Goal: Communication & Community: Answer question/provide support

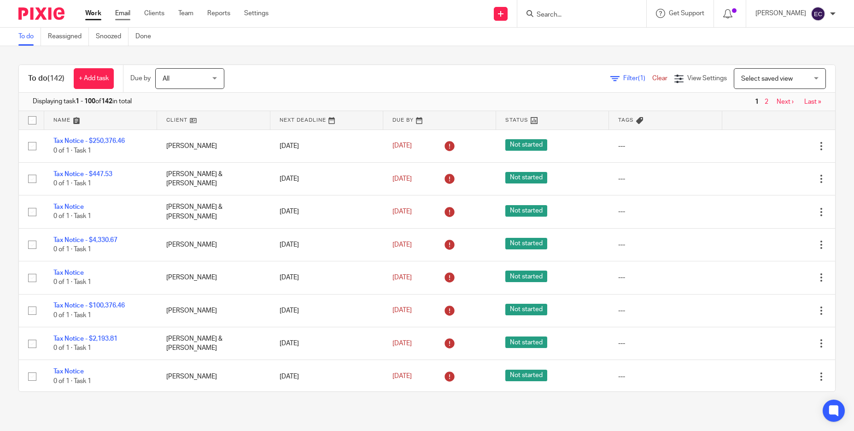
click at [124, 10] on link "Email" at bounding box center [122, 13] width 15 height 9
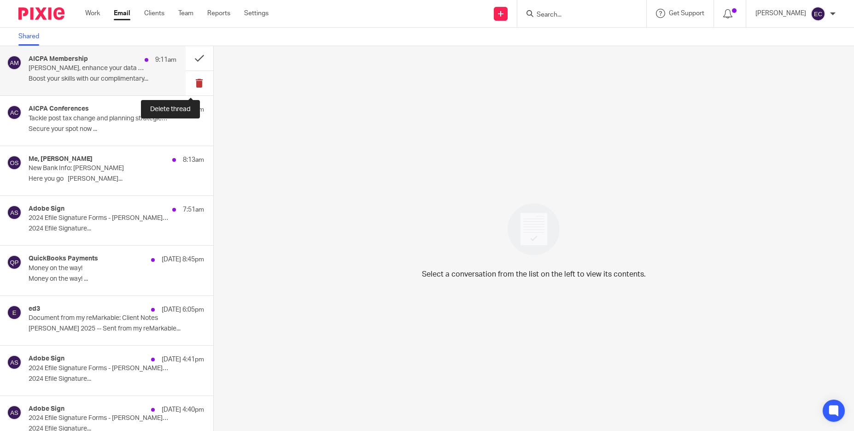
click at [192, 81] on button at bounding box center [200, 83] width 28 height 24
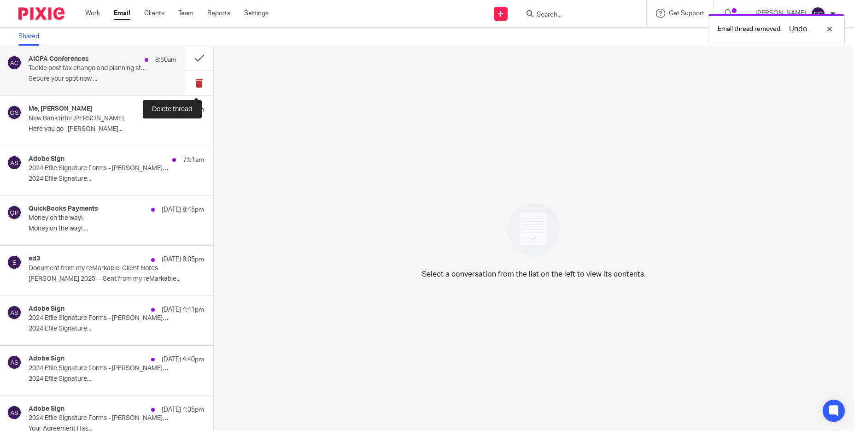
click at [191, 85] on button at bounding box center [200, 83] width 28 height 24
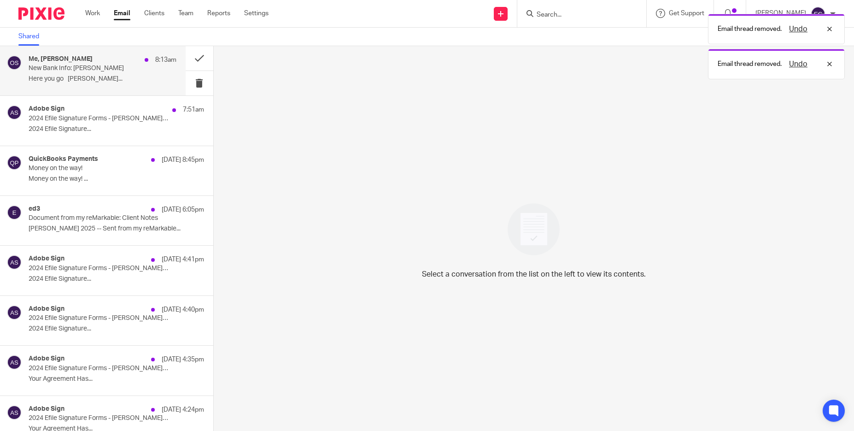
click at [116, 78] on p "Here you go Olivia Sobiech Green..." at bounding box center [103, 79] width 148 height 8
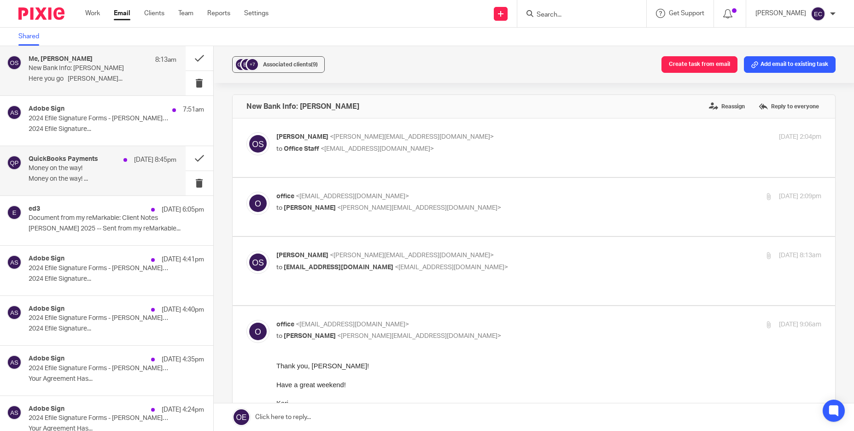
click at [66, 154] on div "QuickBooks Payments Sep 24 8:45pm Money on the way! Money on the way! ..." at bounding box center [93, 170] width 186 height 49
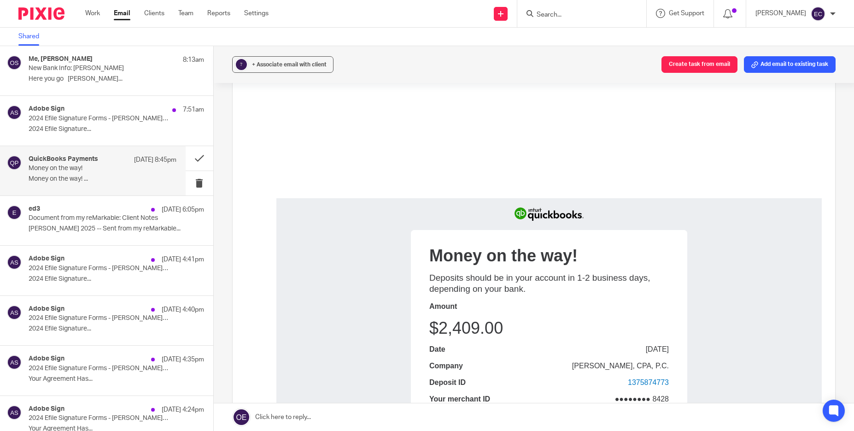
scroll to position [140, 0]
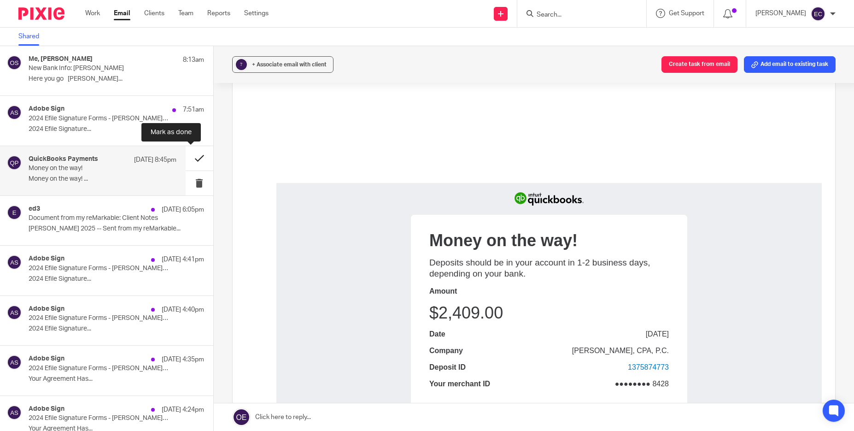
click at [190, 158] on button at bounding box center [200, 158] width 28 height 24
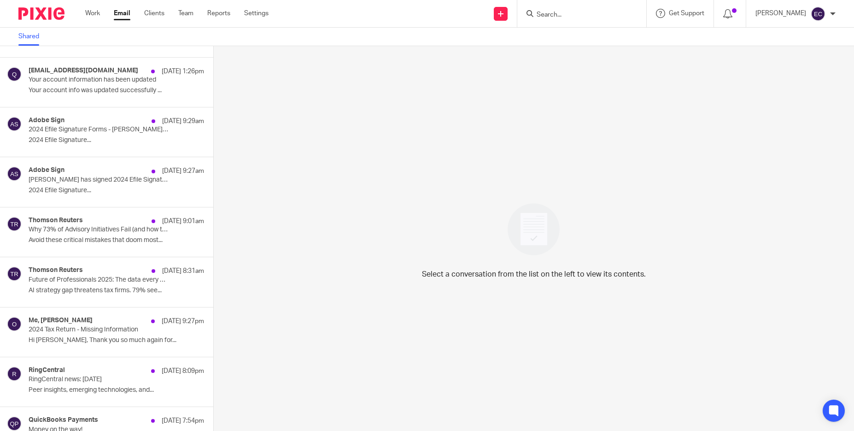
scroll to position [793, 0]
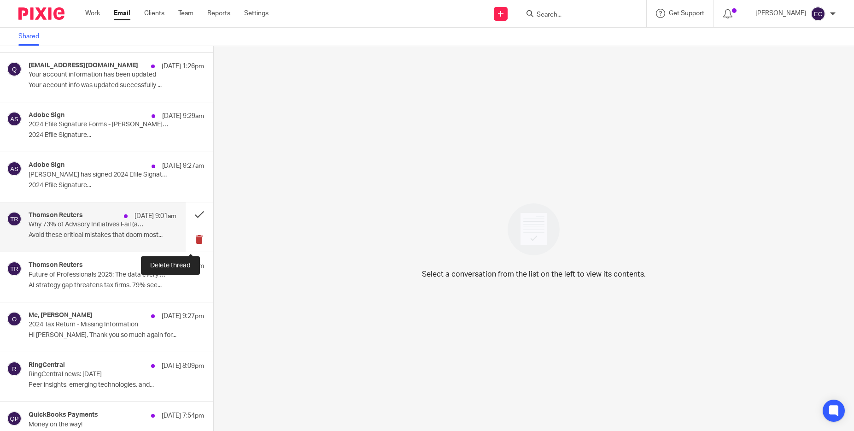
click at [191, 240] on button at bounding box center [200, 239] width 28 height 24
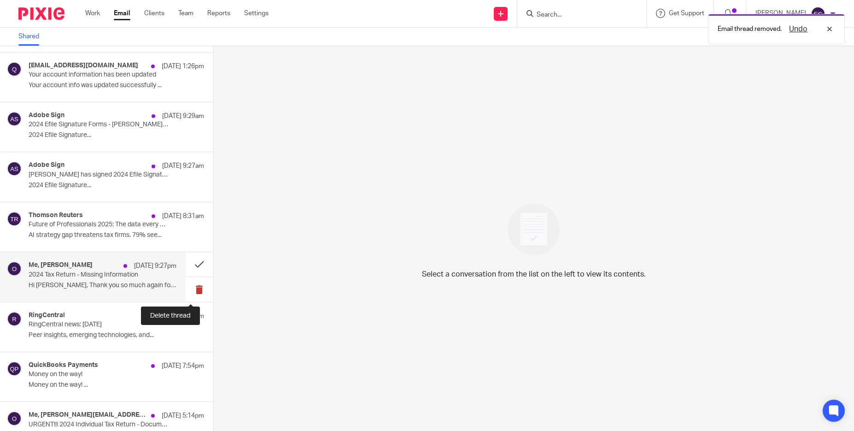
click at [190, 288] on button at bounding box center [200, 289] width 28 height 24
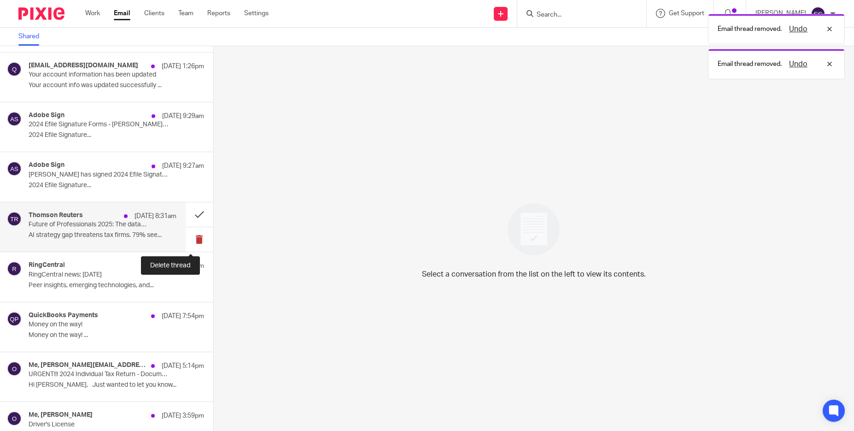
click at [192, 237] on button at bounding box center [200, 239] width 28 height 24
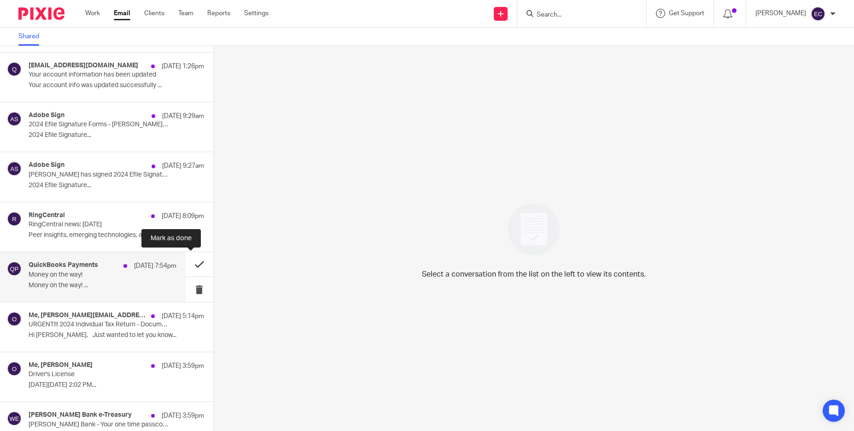
click at [191, 263] on button at bounding box center [200, 264] width 28 height 24
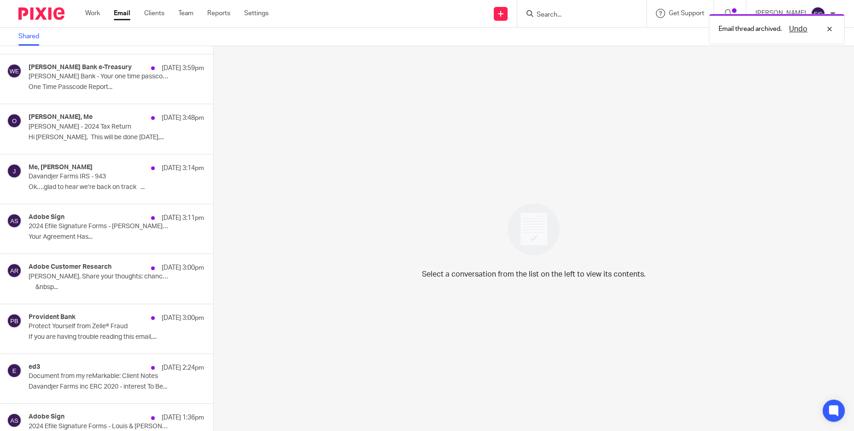
scroll to position [1078, 0]
